Goal: Task Accomplishment & Management: Manage account settings

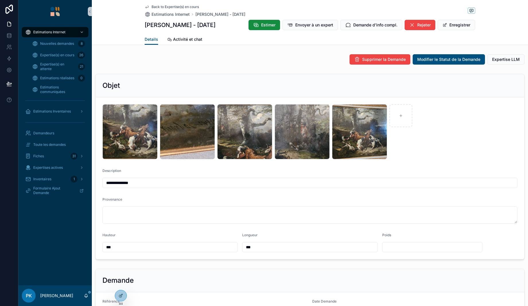
scroll to position [459, 0]
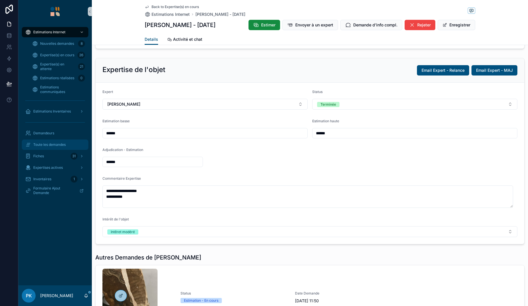
click at [51, 144] on span "Toute les demandes" at bounding box center [49, 144] width 32 height 5
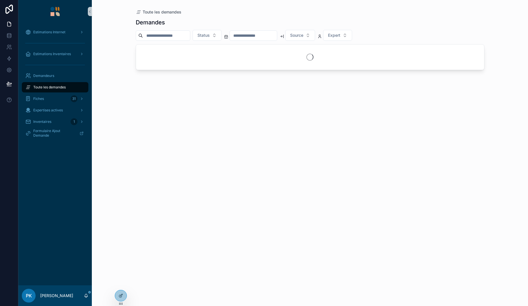
click at [166, 36] on input "scrollable content" at bounding box center [166, 36] width 47 height 8
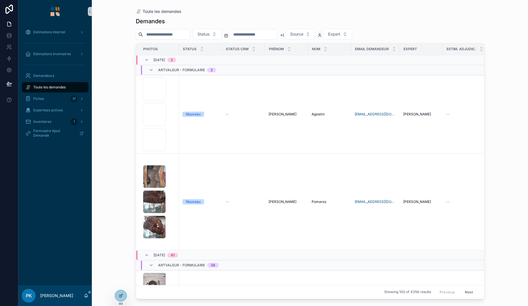
paste input "*******"
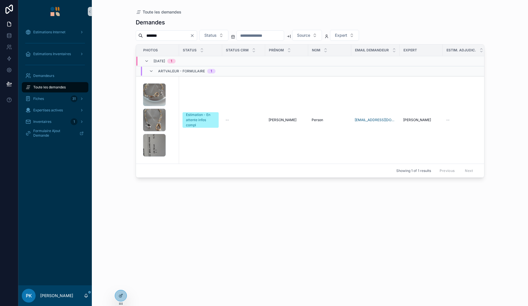
type input "*******"
click at [170, 112] on div "1000028483 .jpg 1000028484 .jpg 1000028487 .jpg" at bounding box center [159, 119] width 33 height 73
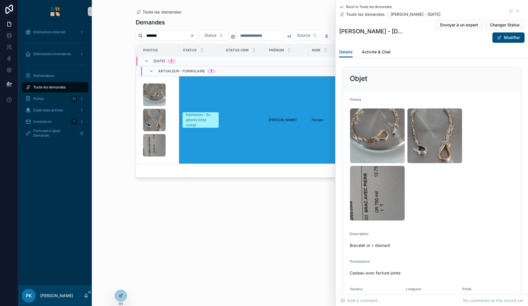
click at [506, 37] on button "Modifier" at bounding box center [508, 37] width 32 height 10
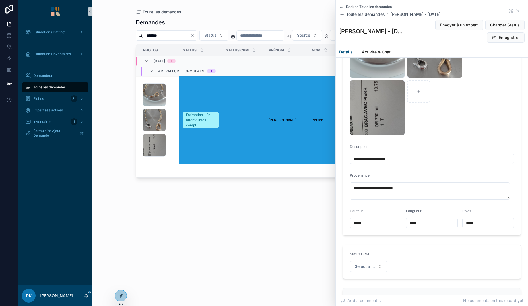
scroll to position [86, 0]
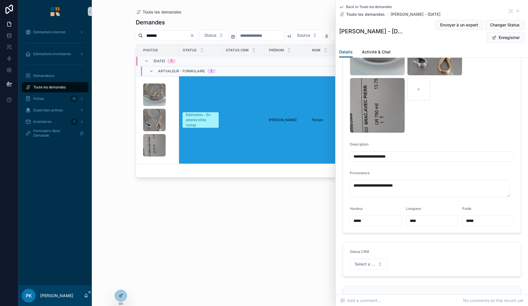
click at [415, 156] on input "**********" at bounding box center [432, 156] width 164 height 8
drag, startPoint x: 445, startPoint y: 155, endPoint x: 436, endPoint y: 156, distance: 8.9
click at [436, 156] on input "**********" at bounding box center [432, 156] width 164 height 8
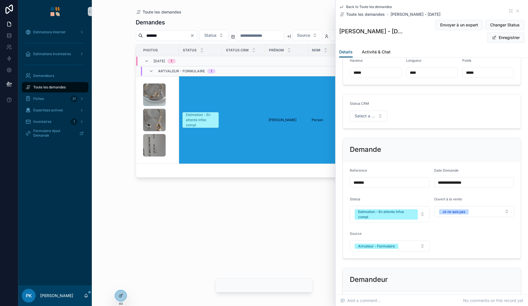
scroll to position [258, 0]
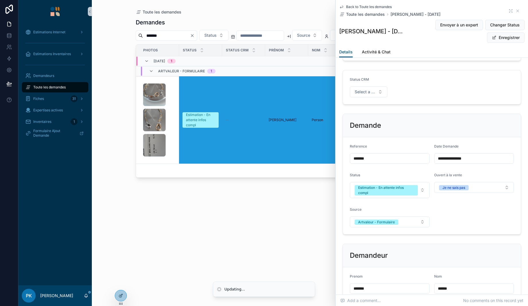
type input "**********"
click at [405, 191] on div "Estimation - En attente infos compl" at bounding box center [386, 190] width 56 height 10
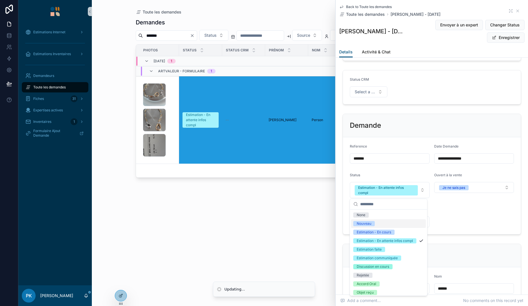
drag, startPoint x: 398, startPoint y: 223, endPoint x: 403, endPoint y: 221, distance: 5.4
click at [398, 223] on div "Nouveau" at bounding box center [388, 223] width 75 height 9
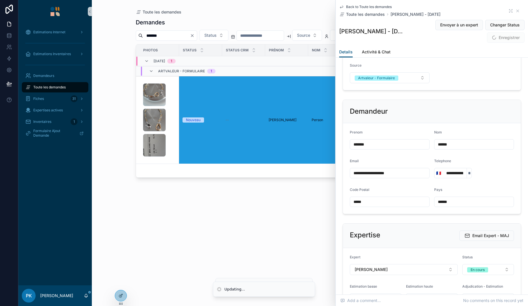
scroll to position [402, 0]
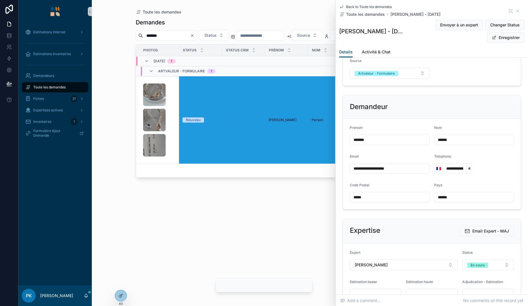
click at [474, 260] on button "En cours" at bounding box center [488, 264] width 52 height 11
click at [460, 224] on div "Nouveau" at bounding box center [463, 225] width 15 height 5
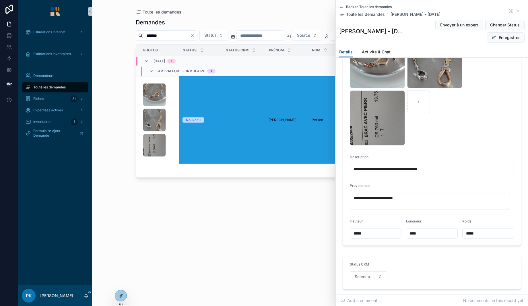
scroll to position [0, 0]
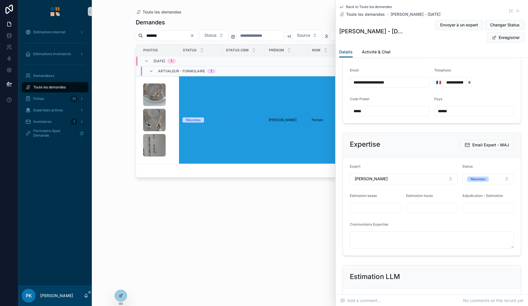
click at [494, 36] on button "Enregistrer" at bounding box center [506, 37] width 38 height 10
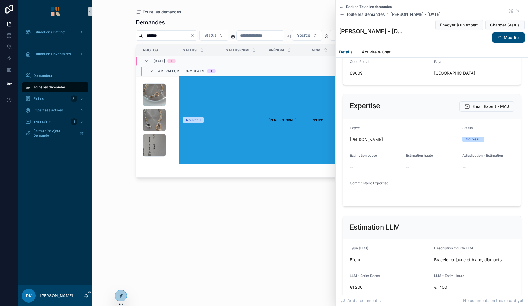
scroll to position [516, 0]
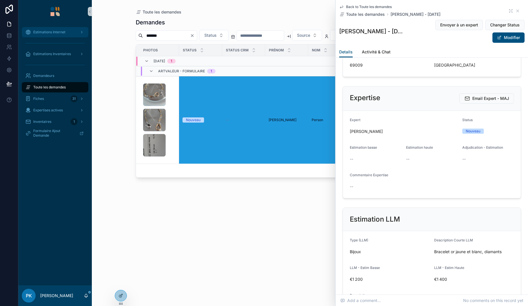
click at [42, 30] on div "Estimations Internet" at bounding box center [55, 32] width 60 height 9
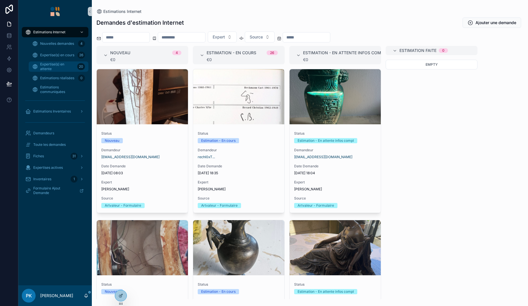
click at [62, 66] on span "Expertise(s) en attente" at bounding box center [57, 66] width 35 height 9
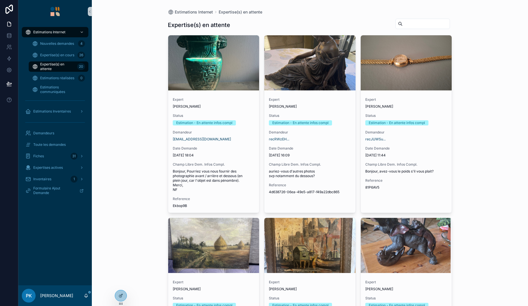
drag, startPoint x: 211, startPoint y: 7, endPoint x: 213, endPoint y: 2, distance: 4.9
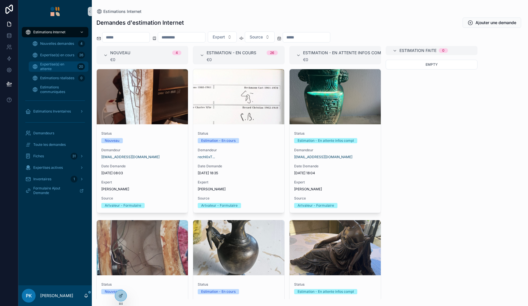
click at [45, 69] on span "Expertise(s) en attente" at bounding box center [57, 66] width 35 height 9
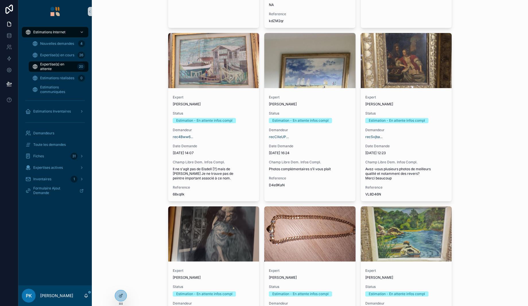
scroll to position [1033, 0]
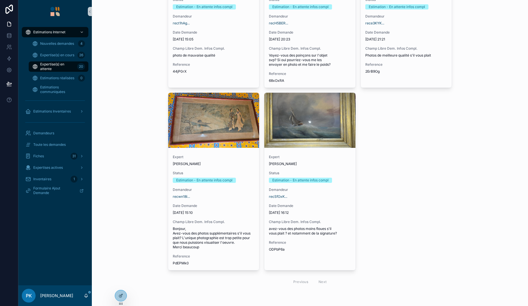
click at [290, 197] on div "recSfOxK..." at bounding box center [310, 196] width 82 height 5
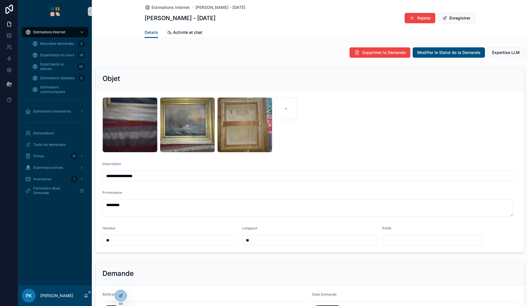
click at [449, 14] on button "Enregistrer" at bounding box center [457, 18] width 38 height 10
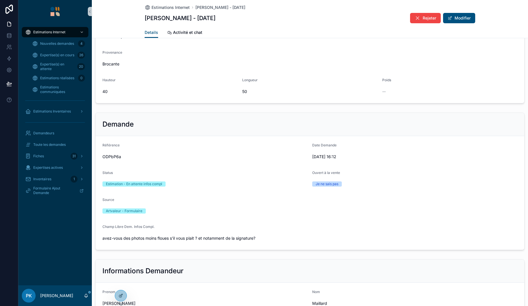
scroll to position [141, 0]
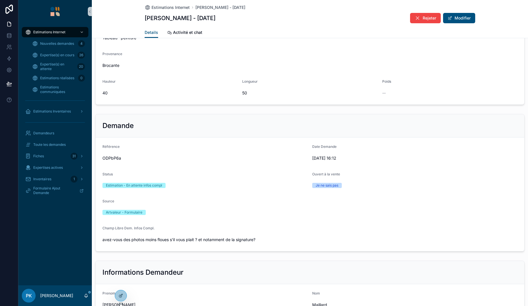
click at [117, 157] on span "ODPbP6a" at bounding box center [204, 158] width 205 height 6
copy span "ODPbP6a"
click at [193, 74] on form "1000006726 .jpg 1000006725 .jpg 1000006724 .jpg Description Tableau peinture Pr…" at bounding box center [310, 26] width 429 height 155
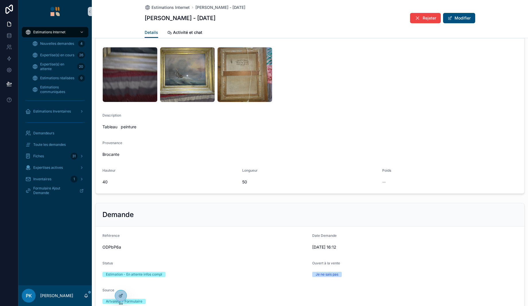
scroll to position [0, 0]
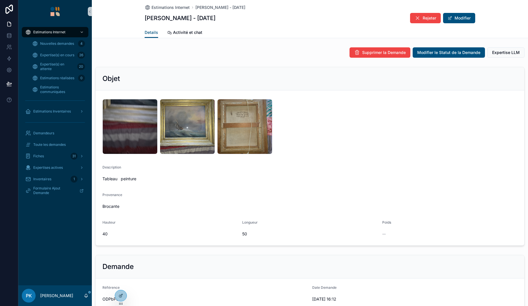
click at [433, 18] on span "Rejeter" at bounding box center [429, 18] width 13 height 6
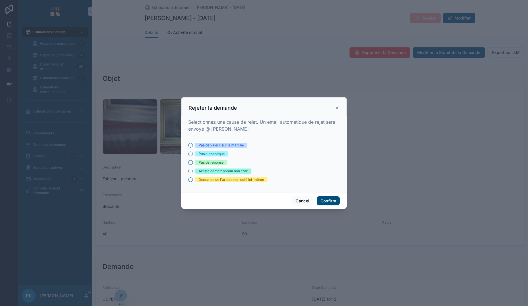
click at [209, 162] on div "Pas de réponse" at bounding box center [211, 162] width 25 height 5
click at [193, 162] on button "Pas de réponse" at bounding box center [190, 162] width 5 height 5
click at [329, 203] on button "Confirm" at bounding box center [328, 200] width 23 height 9
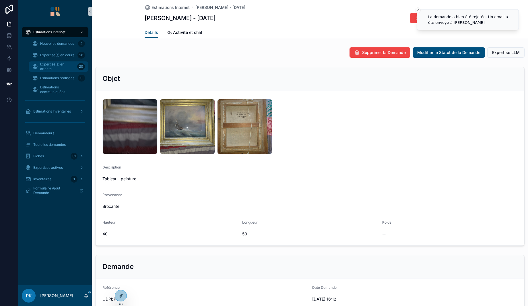
click at [53, 67] on span "Expertise(s) en attente" at bounding box center [57, 66] width 35 height 9
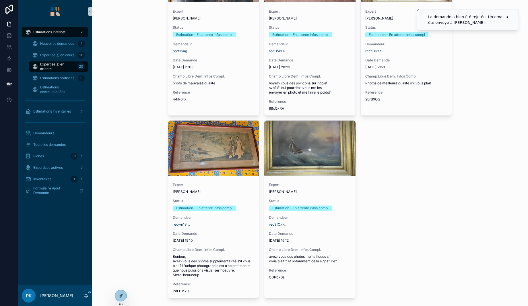
scroll to position [1004, 0]
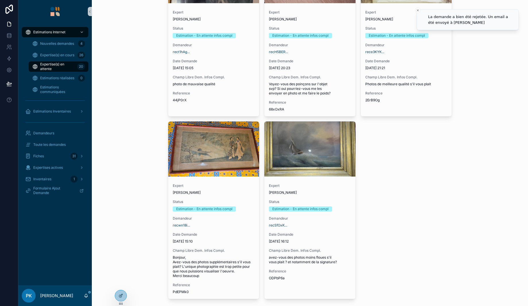
click at [214, 231] on div "Expert [PERSON_NAME] Status Estimation - En attente infos compl Demandeur recwn…" at bounding box center [213, 239] width 91 height 120
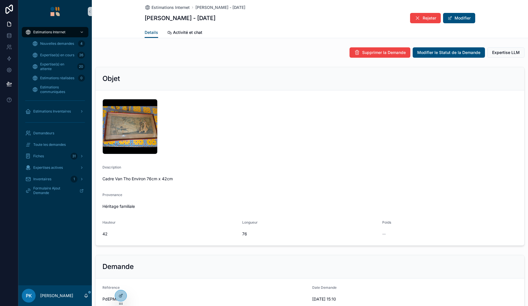
click at [131, 118] on div "1000047143 .jpg" at bounding box center [129, 126] width 55 height 55
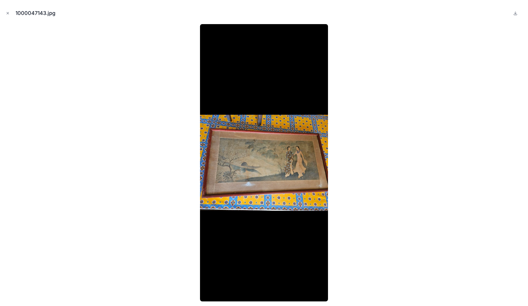
click at [8, 12] on icon "Close modal" at bounding box center [8, 13] width 4 height 4
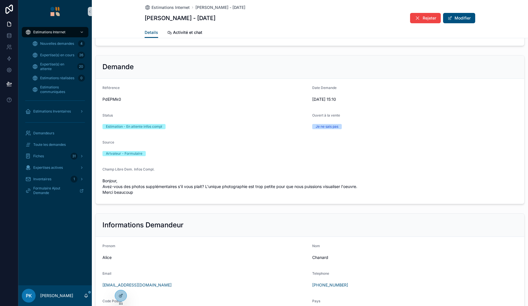
scroll to position [172, 0]
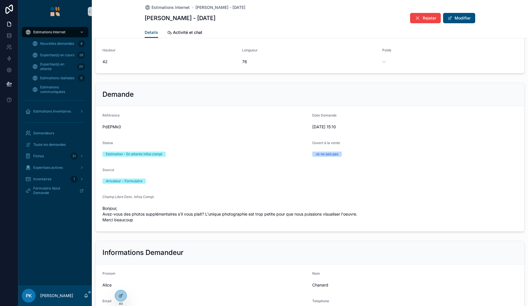
click at [115, 126] on span "PdEPMk0" at bounding box center [204, 127] width 205 height 6
copy span "PdEPMk0"
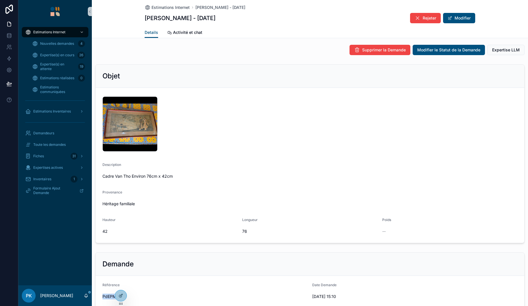
scroll to position [0, 0]
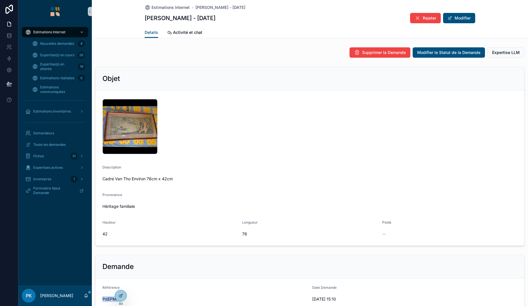
click at [507, 50] on span "Expertise LLM" at bounding box center [506, 53] width 28 height 6
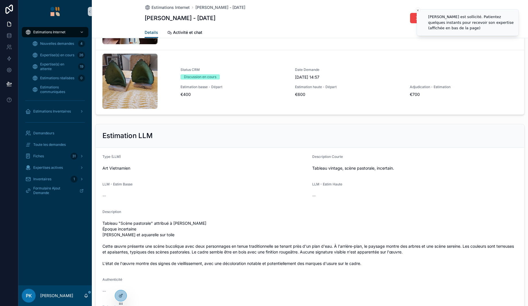
scroll to position [746, 0]
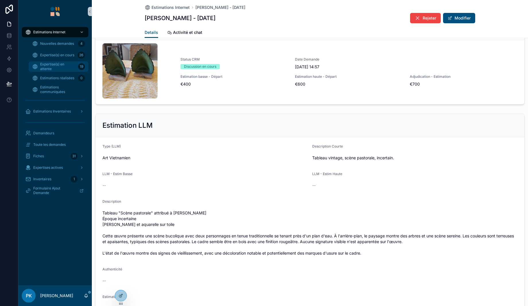
click at [64, 69] on span "Expertise(s) en attente" at bounding box center [58, 66] width 36 height 9
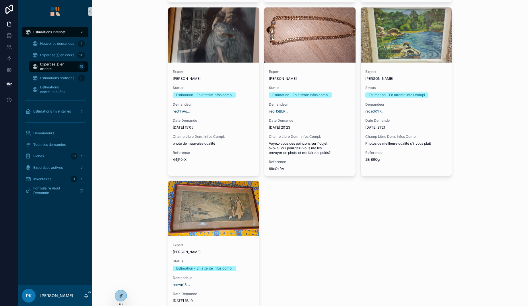
scroll to position [918, 0]
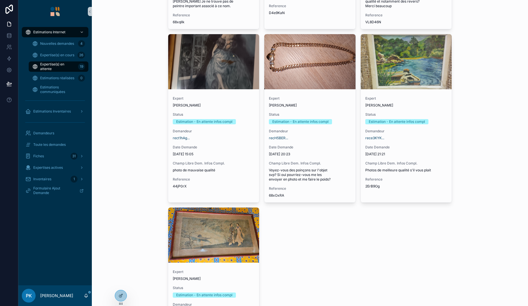
click at [420, 103] on div "[PERSON_NAME]" at bounding box center [406, 105] width 82 height 5
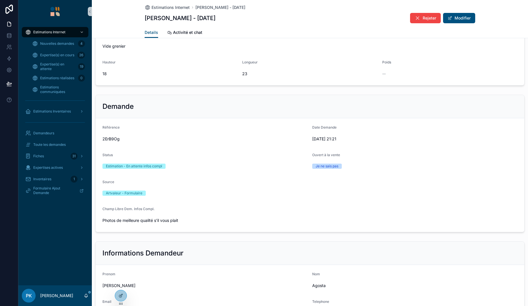
scroll to position [158, 0]
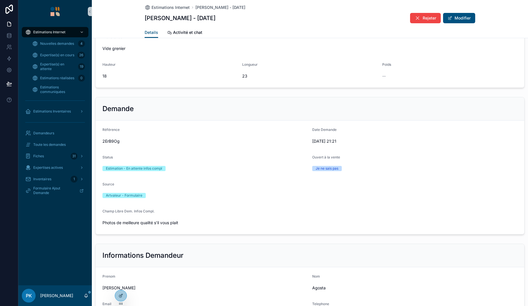
click at [111, 140] on span "2ErB9Og" at bounding box center [204, 141] width 205 height 6
copy span "2ErB9Og"
